Goal: Check status

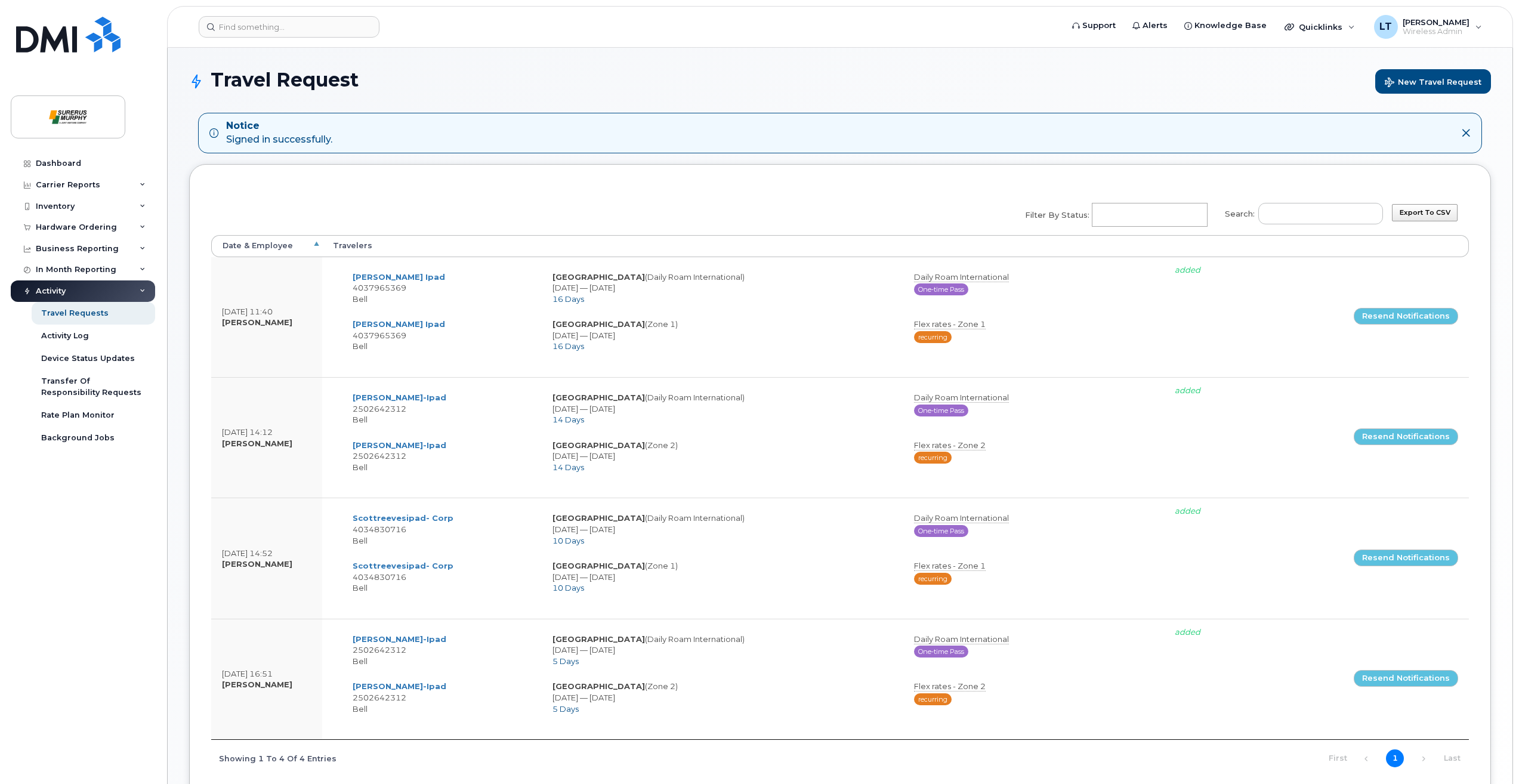
select select
click at [70, 231] on div "Hardware Ordering" at bounding box center [76, 227] width 81 height 9
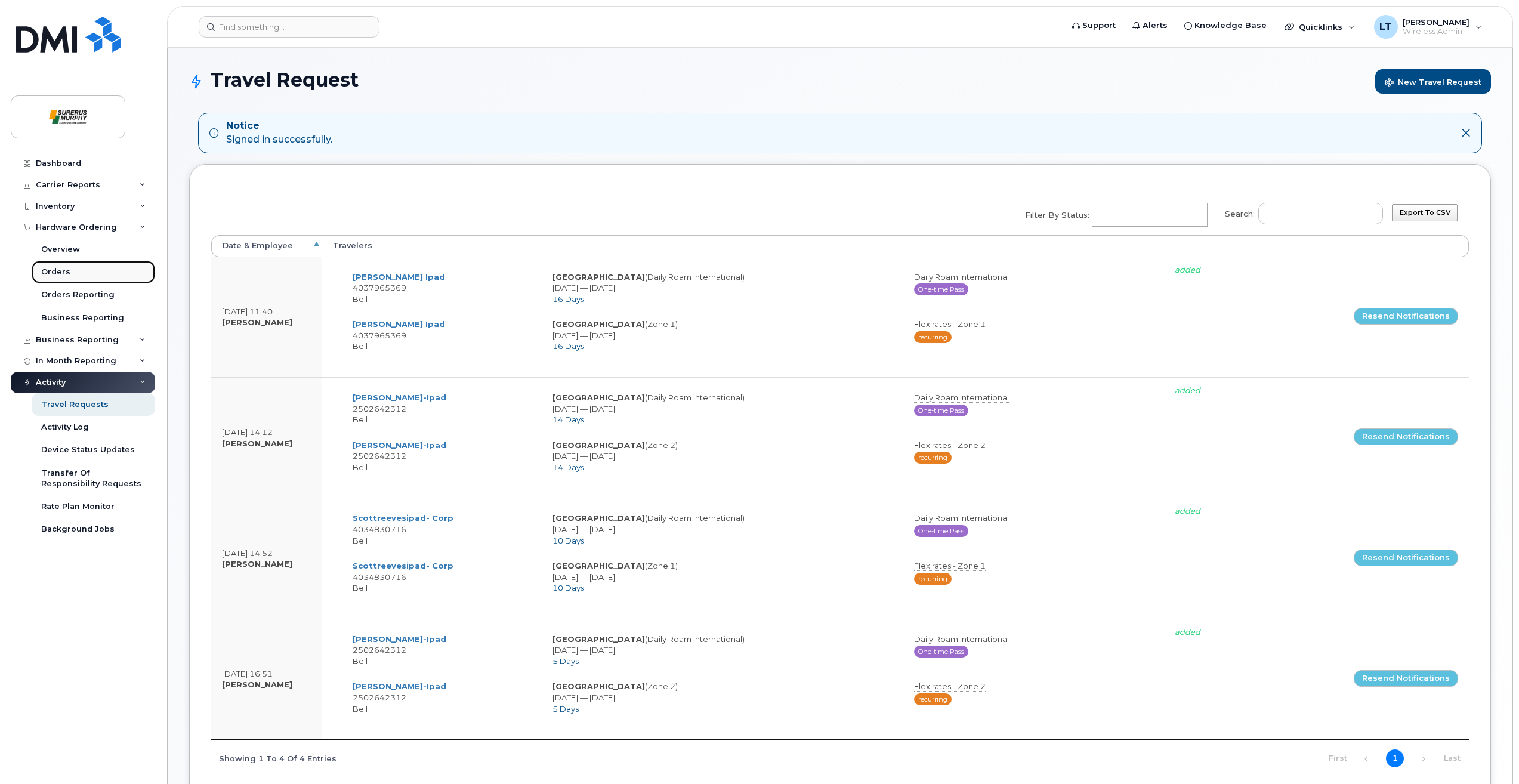
click at [84, 271] on link "Orders" at bounding box center [93, 272] width 124 height 23
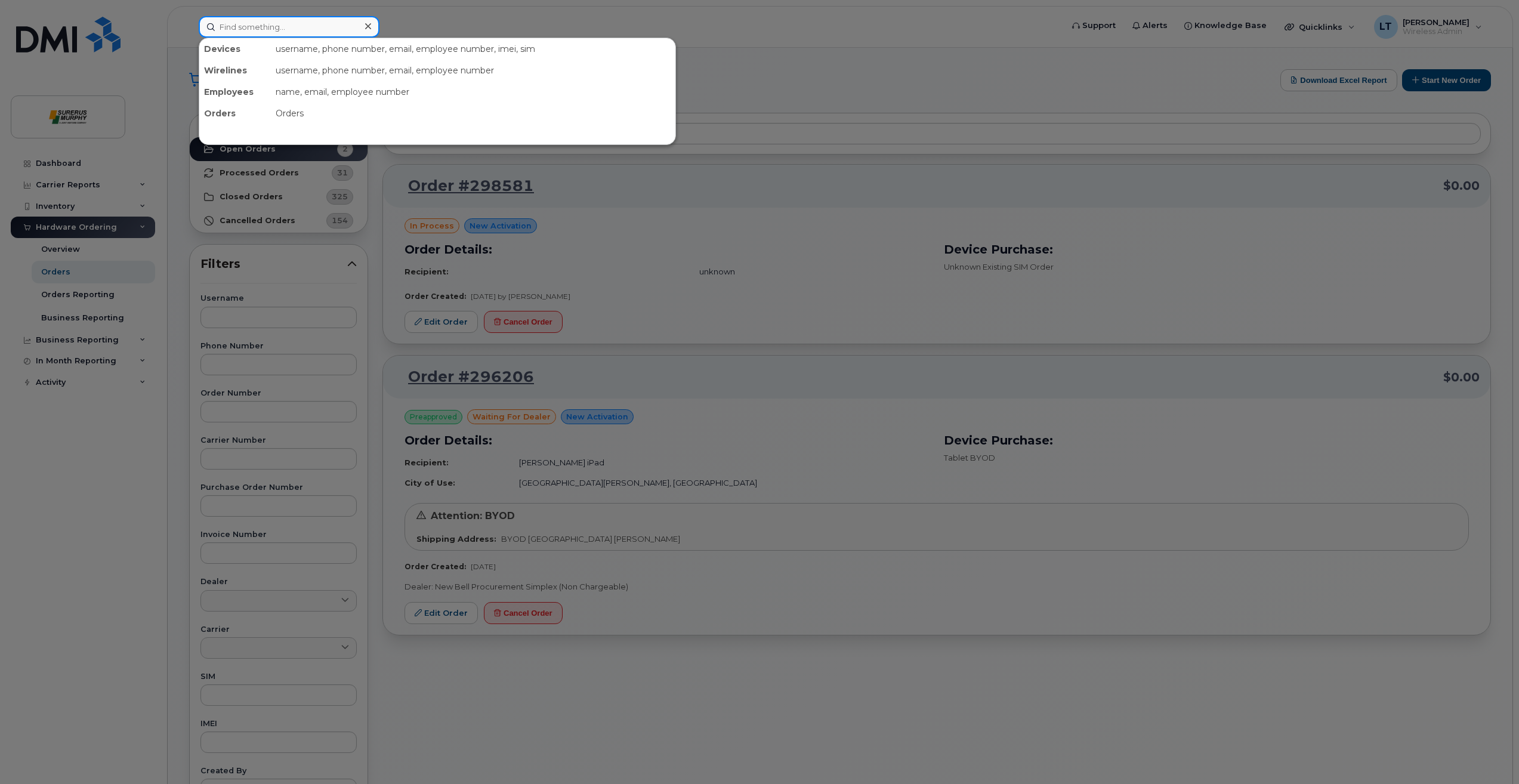
click at [234, 30] on input at bounding box center [289, 27] width 181 height 21
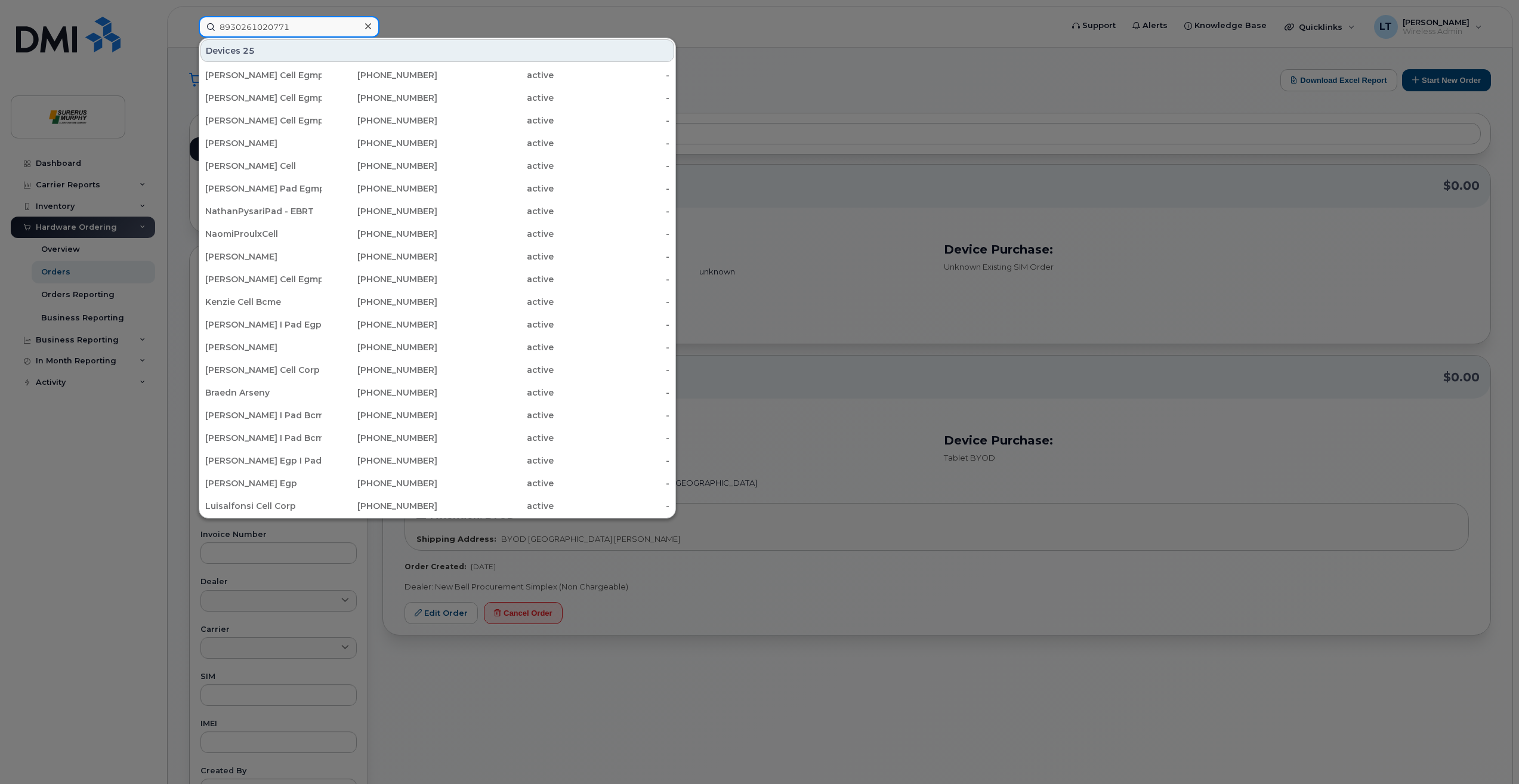
click at [306, 29] on input "8930261020771" at bounding box center [289, 27] width 181 height 21
click at [303, 31] on input "8930261020771" at bounding box center [289, 27] width 181 height 21
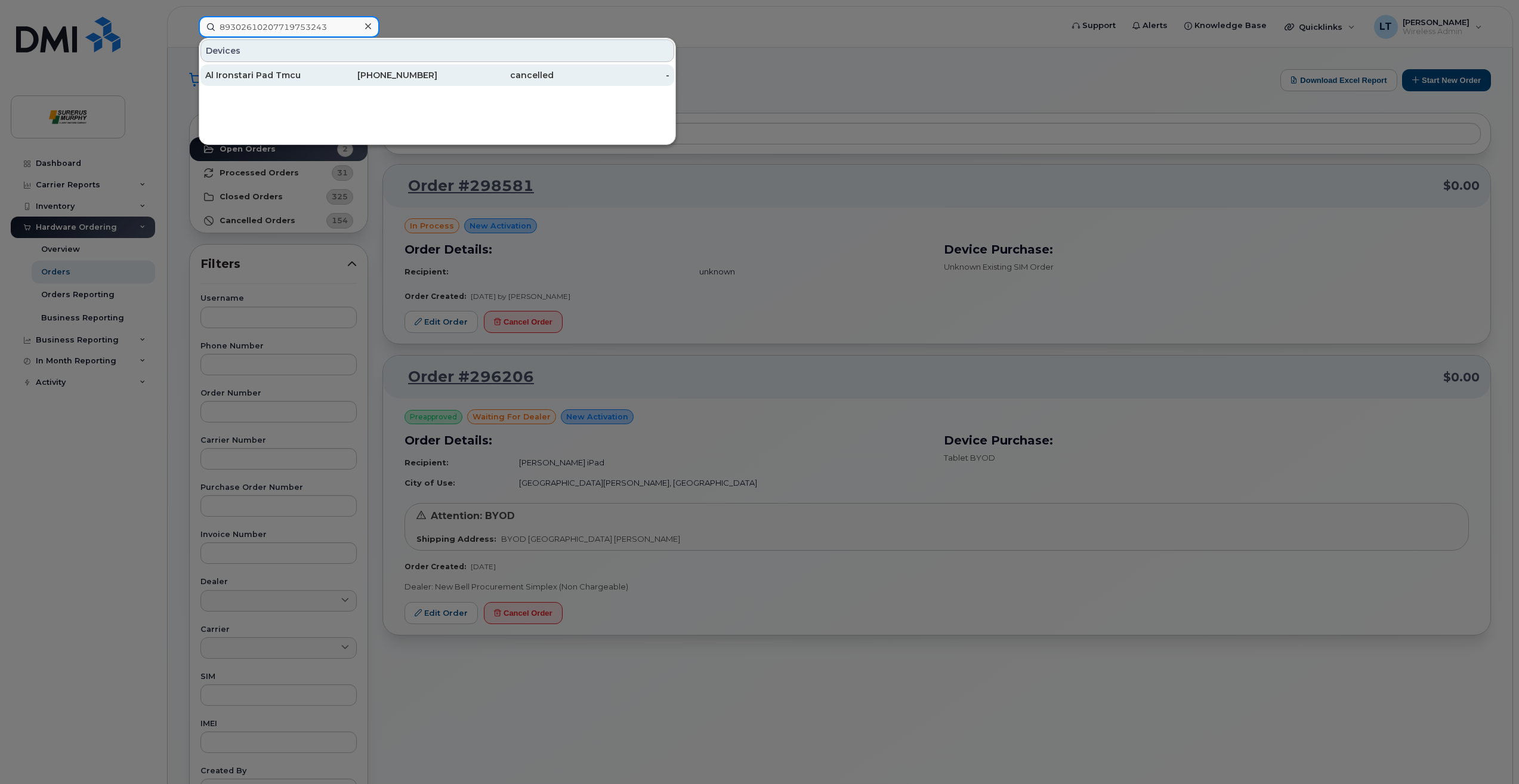
type input "89302610207719753243"
click at [264, 80] on div "Al Ironstari Pad Tmcu" at bounding box center [263, 75] width 116 height 12
